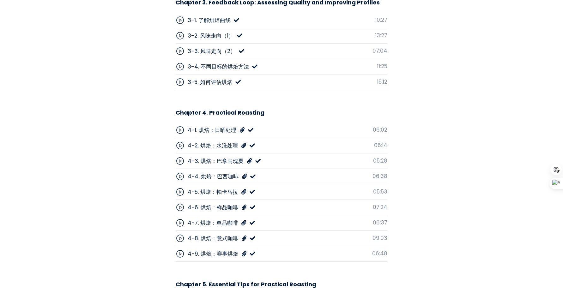
scroll to position [2153, 0]
click at [241, 126] on span at bounding box center [242, 130] width 5 height 8
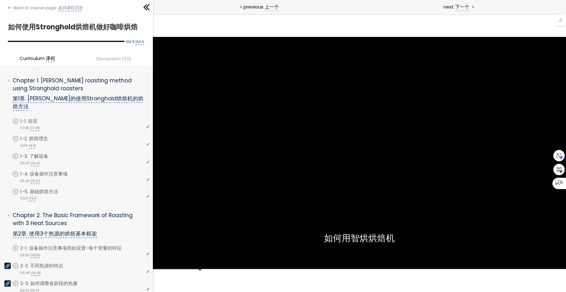
click at [326, 141] on div "使用的生咖啡豆数量：600克 您可以点击上方的 📎 下载烘焙曲线。 使用的生咖啡豆数量：600克" at bounding box center [359, 153] width 413 height 233
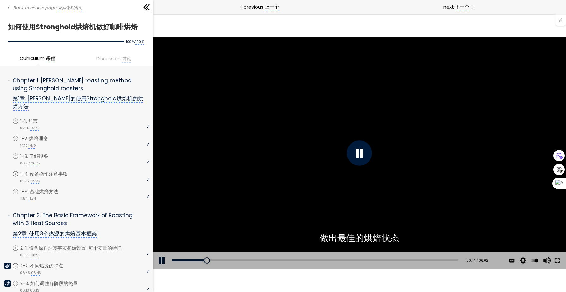
click at [558, 262] on button at bounding box center [557, 261] width 11 height 18
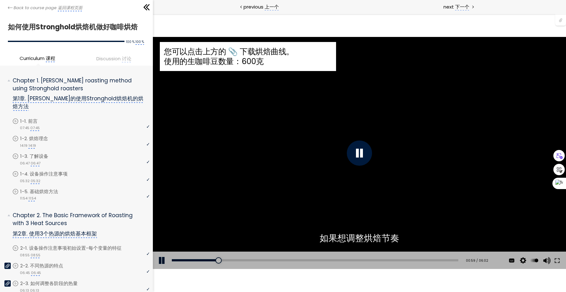
click at [262, 53] on div "您可以点击上方的 📎 下载烘焙曲线。" at bounding box center [248, 51] width 168 height 10
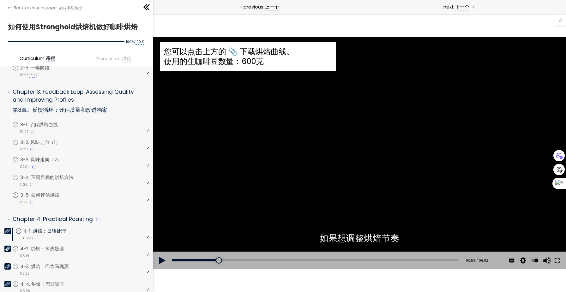
scroll to position [271, 0]
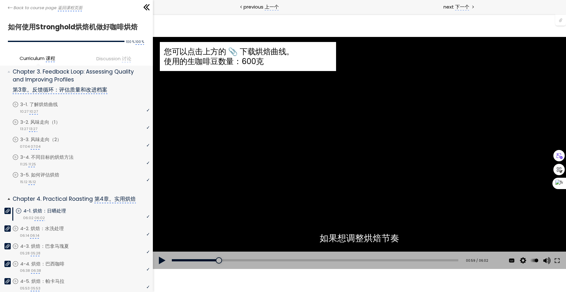
click at [7, 209] on icon at bounding box center [7, 211] width 4 height 4
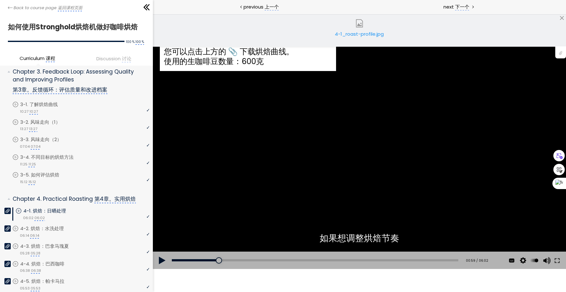
click at [366, 33] on monica-translate-origin-text "4-1_roast-profile.jpg" at bounding box center [359, 34] width 49 height 7
click at [186, 119] on div "使用的生咖啡豆数量：600克 您可以点击上方的 📎 下载烘焙曲线。 使用的生咖啡豆数量：600克" at bounding box center [359, 153] width 413 height 233
click at [159, 263] on button at bounding box center [162, 261] width 19 height 18
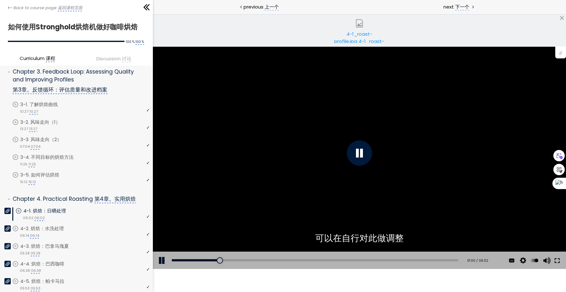
click at [559, 261] on button at bounding box center [557, 261] width 11 height 18
click at [183, 103] on div "使用的生咖啡豆数量：600克 您可以点击上方的 📎 下载烘焙曲线。 使用的生咖啡豆数量：600克" at bounding box center [359, 153] width 413 height 233
click at [558, 260] on button at bounding box center [557, 261] width 11 height 18
click at [350, 153] on div at bounding box center [359, 153] width 25 height 25
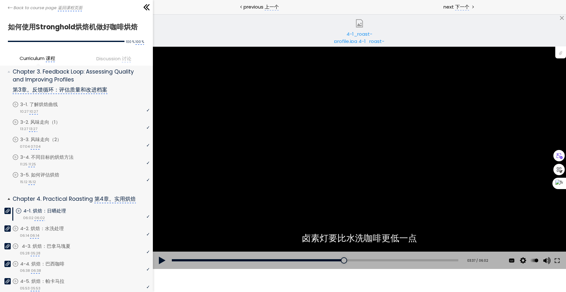
click at [20, 243] on link "4-3. 烘焙：巴拿马瑰夏" at bounding box center [80, 246] width 137 height 7
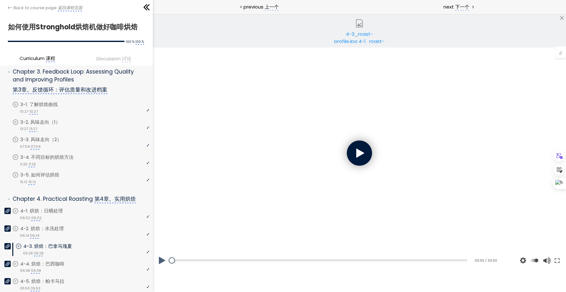
click at [362, 34] on monica-translate-origin-text "4-3_roast-profile.jpg" at bounding box center [353, 38] width 39 height 14
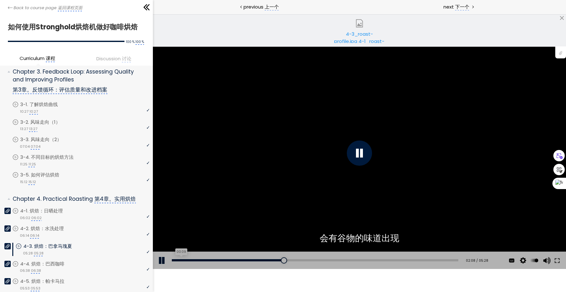
click at [180, 261] on div "00:09" at bounding box center [315, 260] width 287 height 2
click at [170, 259] on button at bounding box center [162, 261] width 19 height 18
click at [175, 260] on div "00:04" at bounding box center [315, 260] width 287 height 2
click at [160, 261] on button at bounding box center [162, 261] width 19 height 18
click at [303, 155] on div "您可以点击上方的 📎 下载烘焙曲线。 使用的生咖啡豆数量：600克" at bounding box center [359, 153] width 413 height 233
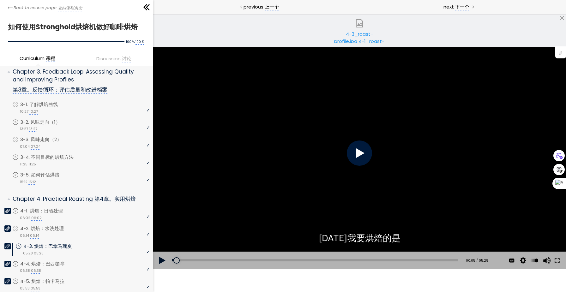
click at [303, 155] on div "您可以点击上方的 📎 下载烘焙曲线。 使用的生咖啡豆数量：600克" at bounding box center [359, 153] width 413 height 233
click at [557, 259] on button at bounding box center [557, 261] width 11 height 18
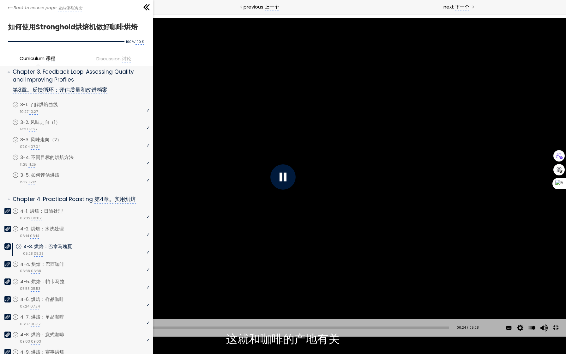
click at [9, 292] on button at bounding box center [9, 328] width 19 height 18
click at [0, 292] on button at bounding box center [9, 328] width 19 height 18
click at [9, 292] on button at bounding box center [9, 328] width 19 height 18
click at [276, 180] on div at bounding box center [283, 176] width 25 height 25
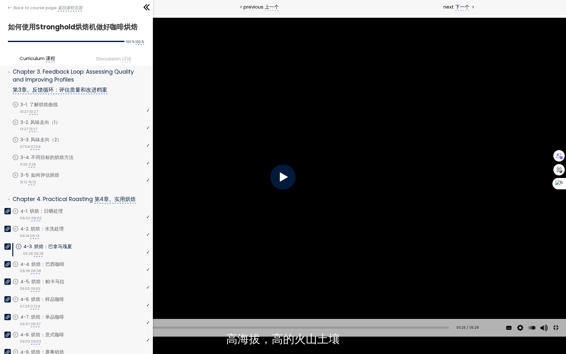
click at [276, 180] on div at bounding box center [283, 176] width 25 height 25
